Goal: Information Seeking & Learning: Learn about a topic

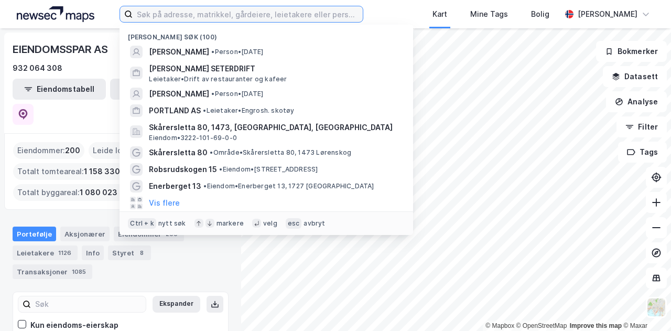
click at [171, 19] on input at bounding box center [248, 14] width 230 height 16
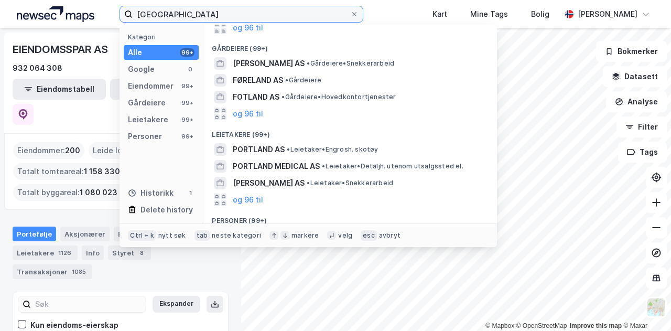
scroll to position [105, 0]
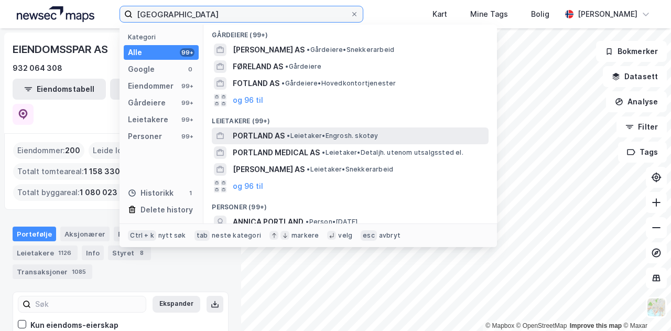
type input "[GEOGRAPHIC_DATA]"
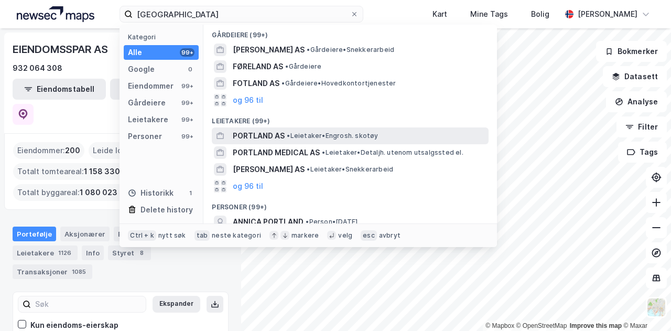
click at [275, 136] on span "PORTLAND AS" at bounding box center [259, 135] width 52 height 13
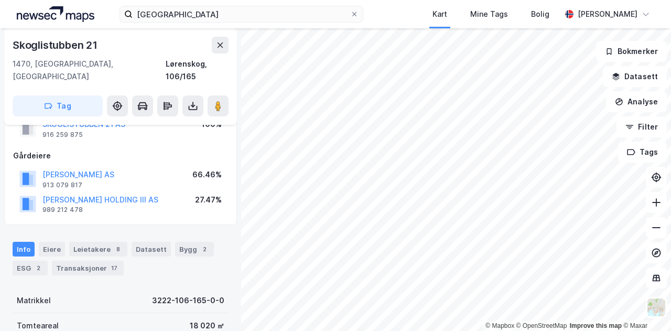
scroll to position [71, 0]
click at [92, 243] on div "Leietakere 8" at bounding box center [98, 250] width 58 height 15
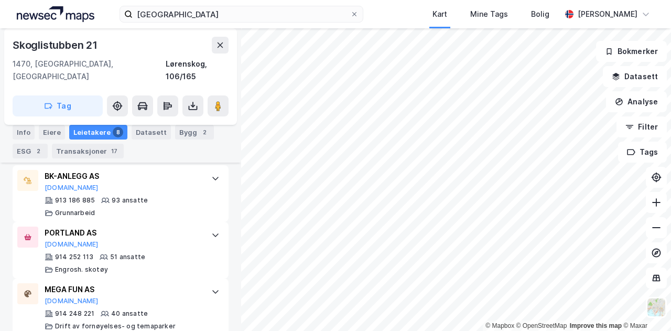
scroll to position [367, 0]
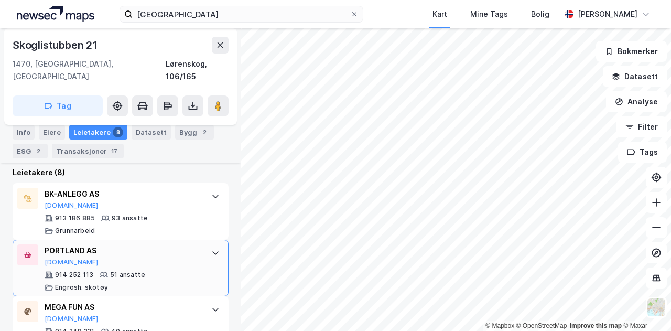
click at [74, 244] on div "PORTLAND AS [DOMAIN_NAME]" at bounding box center [123, 255] width 156 height 22
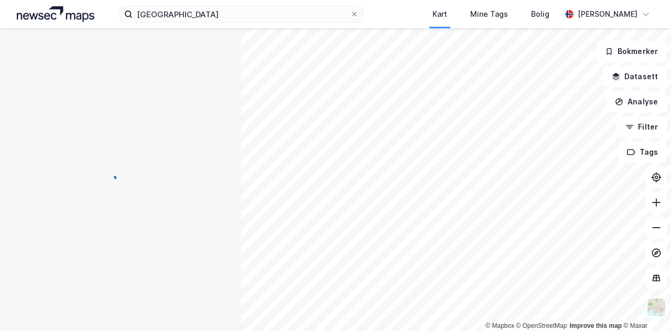
scroll to position [0, 0]
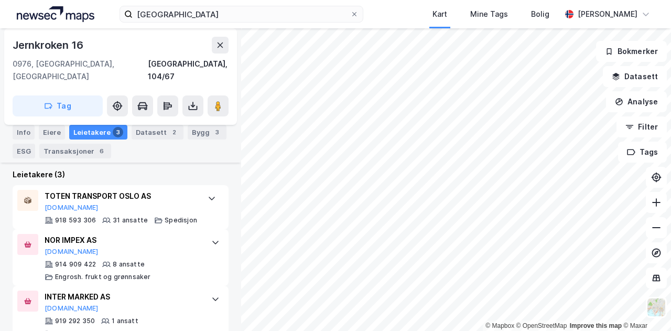
scroll to position [353, 0]
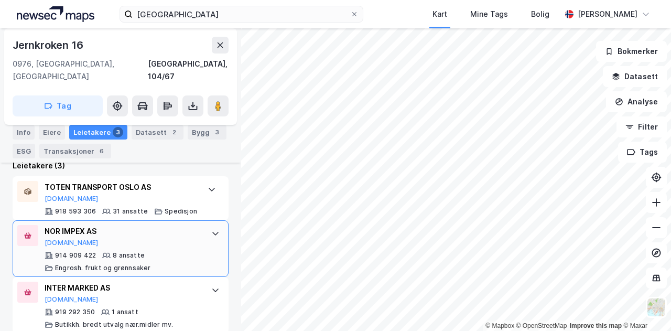
click at [115, 231] on div "NOR IMPEX AS [DOMAIN_NAME]" at bounding box center [123, 236] width 156 height 22
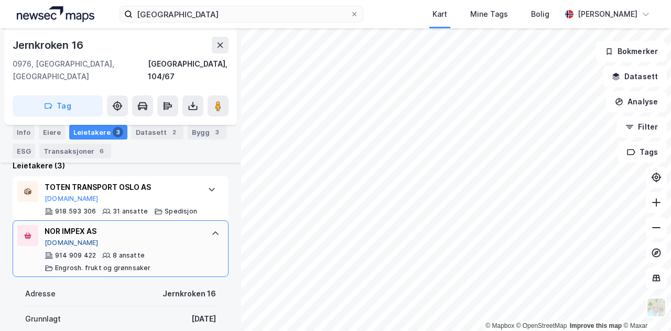
click at [62, 238] on button "[DOMAIN_NAME]" at bounding box center [72, 242] width 54 height 8
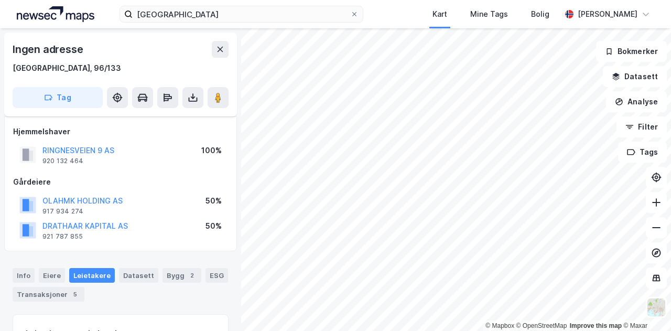
scroll to position [160, 0]
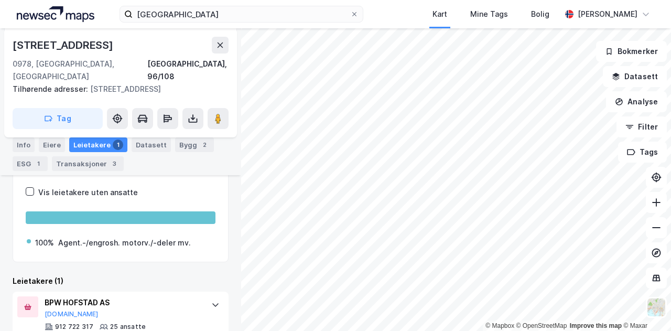
scroll to position [182, 0]
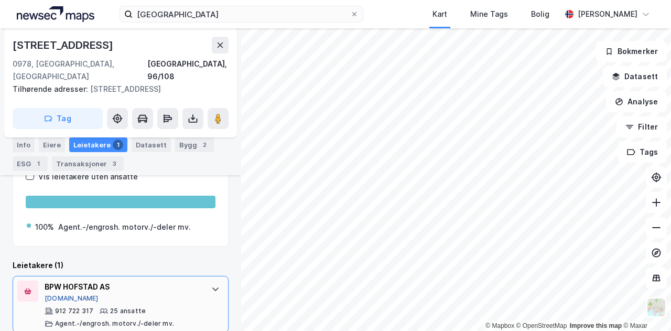
click at [51, 294] on button "[DOMAIN_NAME]" at bounding box center [72, 298] width 54 height 8
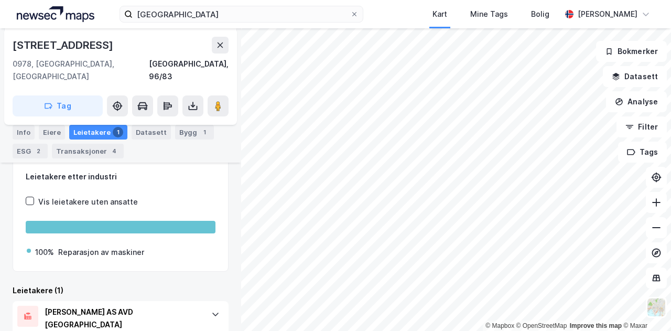
scroll to position [194, 0]
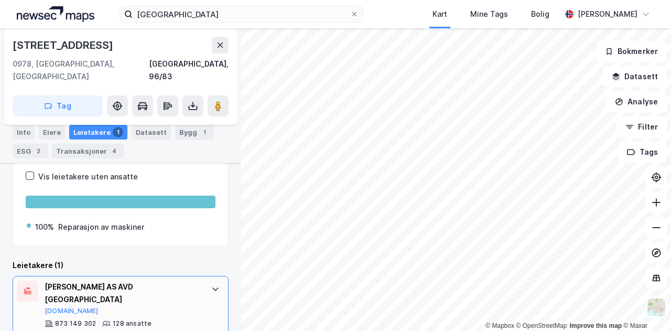
click at [71, 280] on div "[PERSON_NAME] AS AVD [GEOGRAPHIC_DATA]" at bounding box center [123, 292] width 156 height 25
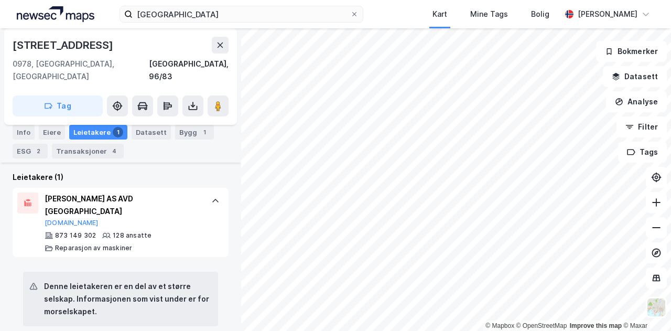
scroll to position [271, 0]
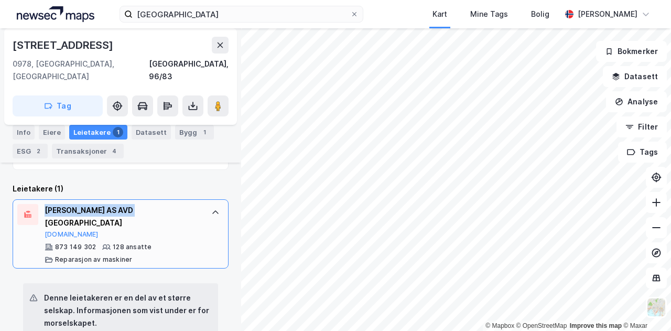
drag, startPoint x: 143, startPoint y: 192, endPoint x: 44, endPoint y: 193, distance: 99.0
click at [45, 204] on div "[PERSON_NAME] AS AVD [GEOGRAPHIC_DATA]" at bounding box center [123, 216] width 156 height 25
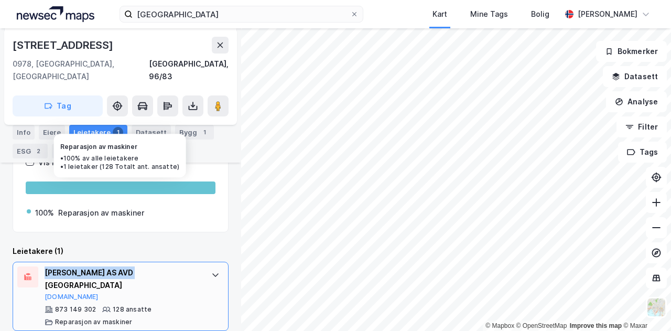
scroll to position [194, 0]
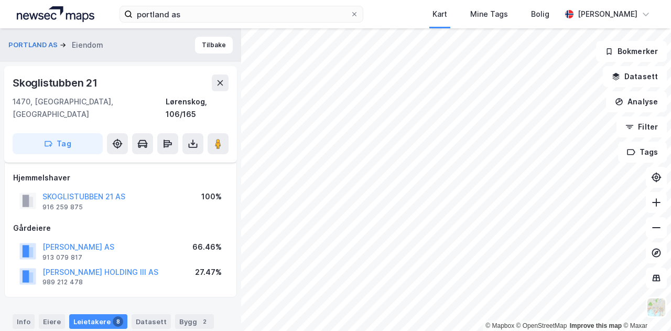
scroll to position [352, 0]
